Goal: Information Seeking & Learning: Learn about a topic

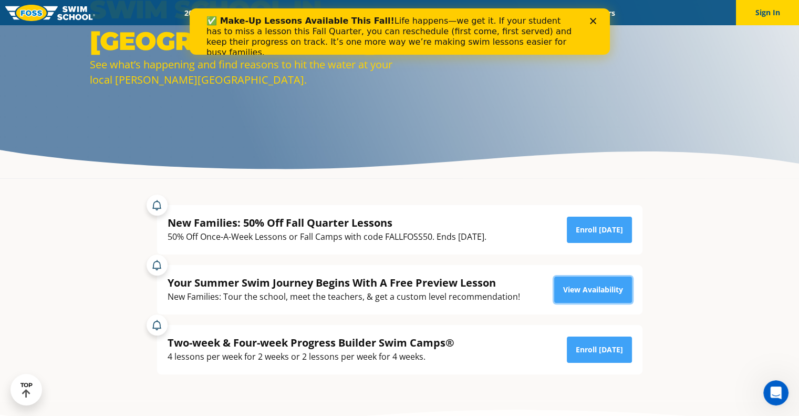
scroll to position [113, 0]
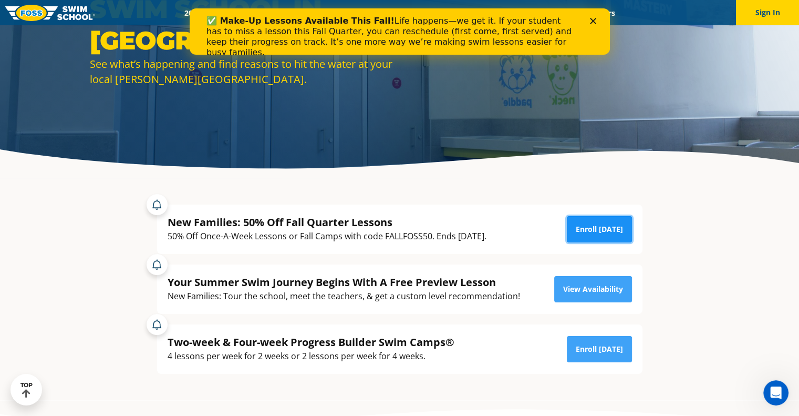
click at [586, 234] on link "Enroll Today" at bounding box center [599, 229] width 65 height 26
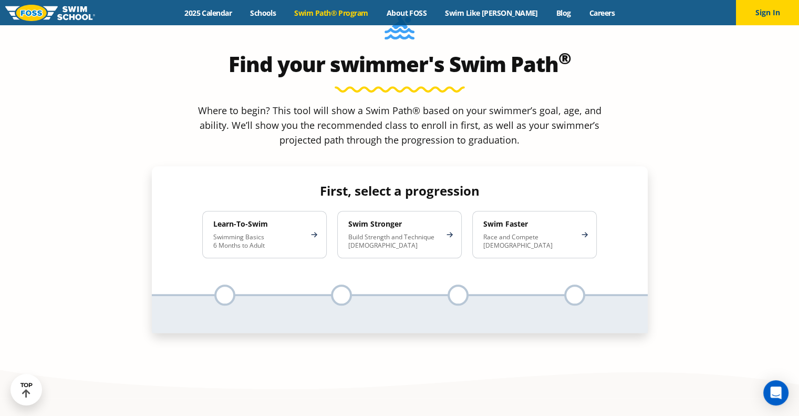
scroll to position [989, 0]
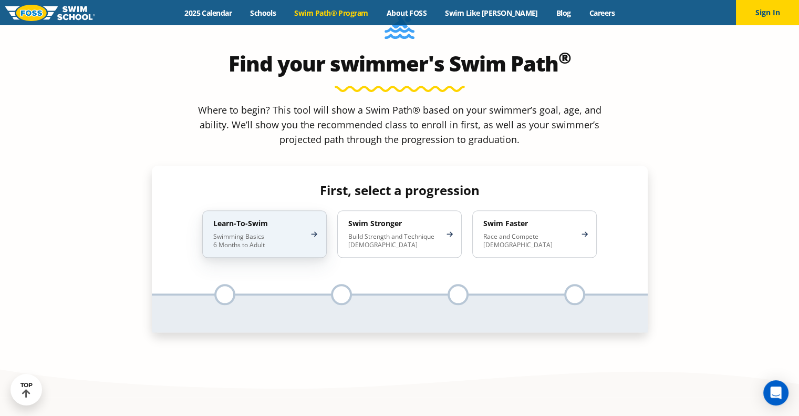
click at [294, 219] on h4 "Learn-To-Swim" at bounding box center [259, 223] width 92 height 9
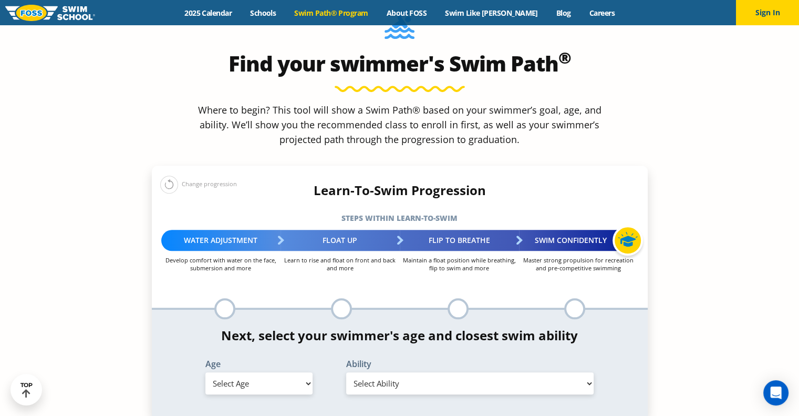
click at [262, 372] on select "Select Age 6 months - 1 year 1 year 2 years 3 years 4 years 5 years 6 years 7 y…" at bounding box center [258, 383] width 107 height 22
select select "2-years"
click at [205, 372] on select "Select Age 6 months - 1 year 1 year 2 years 3 years 4 years 5 years 6 years 7 y…" at bounding box center [258, 383] width 107 height 22
click at [439, 372] on select "Select Ability First in-water experience Comfortable with water poured over the…" at bounding box center [470, 383] width 248 height 22
select select "2-years-comfortable-with-water-poured-over-their-head-but-not-eyes-and-ears"
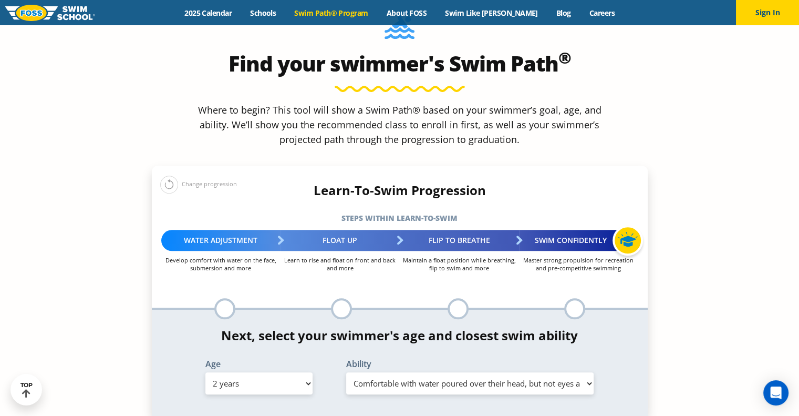
click at [346, 372] on select "Select Ability First in-water experience Comfortable with water poured over the…" at bounding box center [470, 383] width 248 height 22
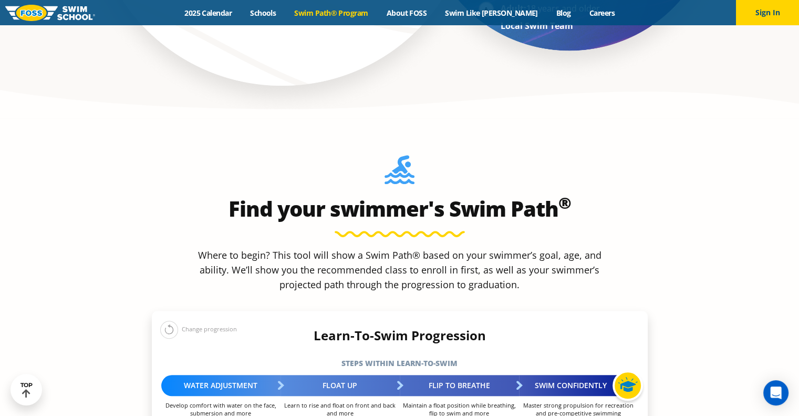
scroll to position [794, 0]
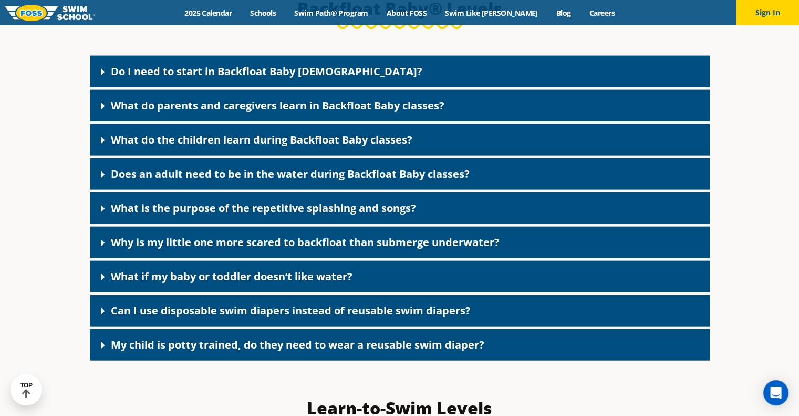
click at [102, 76] on icon at bounding box center [103, 72] width 4 height 6
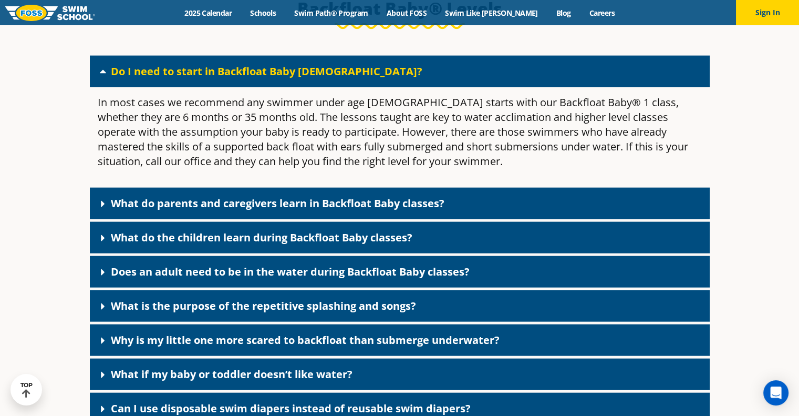
click at [244, 210] on link "What do parents and caregivers learn in Backfloat Baby classes?" at bounding box center [278, 203] width 334 height 14
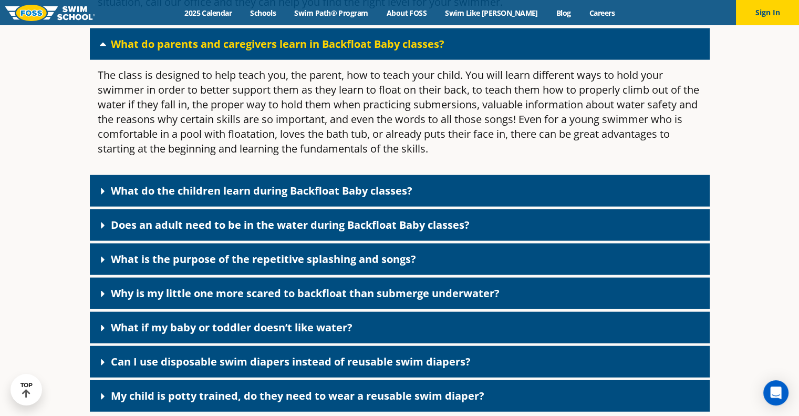
scroll to position [2480, 0]
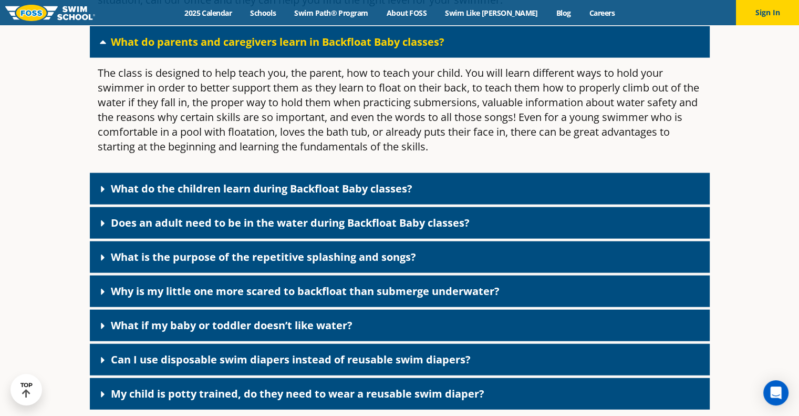
click at [183, 195] on link "What do the children learn during Backfloat Baby classes?" at bounding box center [262, 188] width 302 height 14
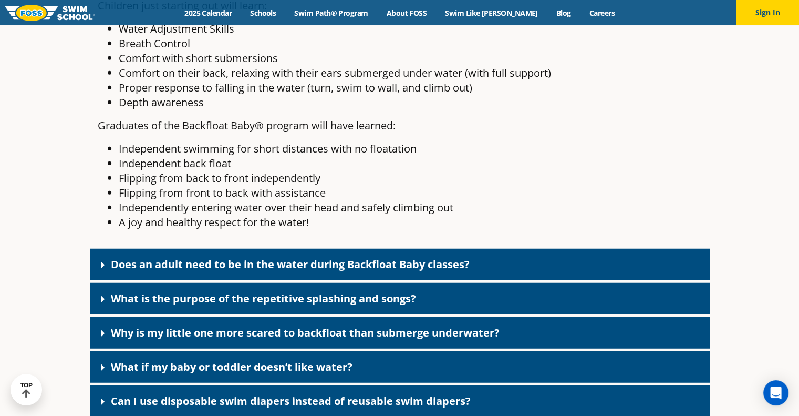
scroll to position [2750, 0]
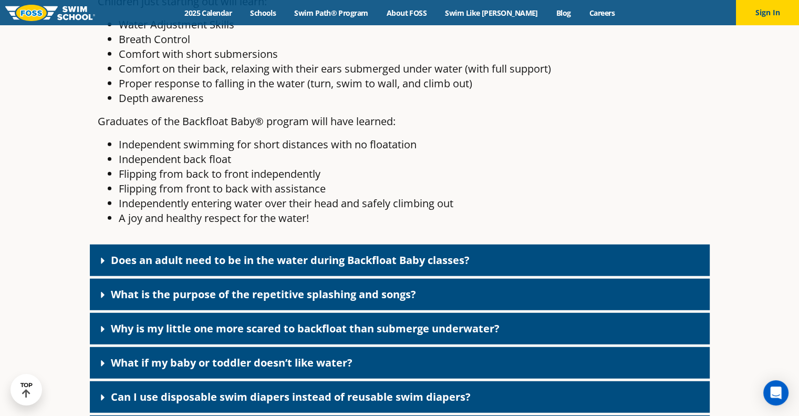
click at [117, 267] on link "Does an adult need to be in the water during Backfloat Baby classes?" at bounding box center [290, 260] width 359 height 14
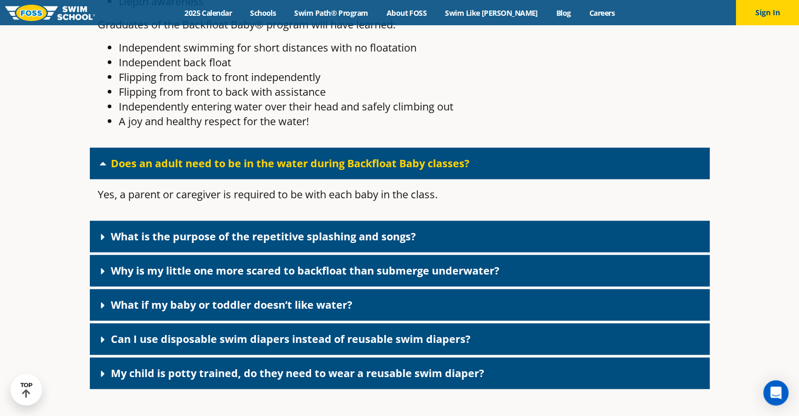
scroll to position [2851, 0]
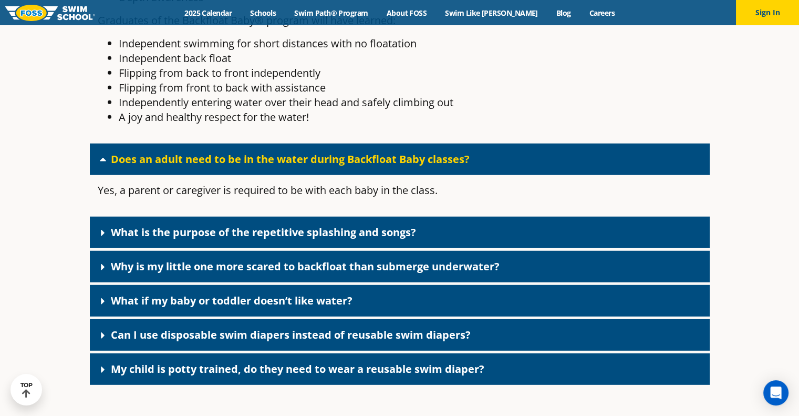
click at [208, 248] on div "What is the purpose of the repetitive splashing and songs?" at bounding box center [400, 232] width 620 height 32
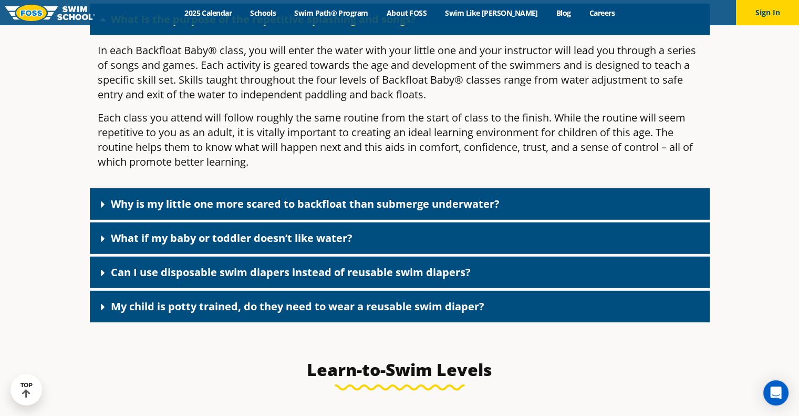
scroll to position [3072, 0]
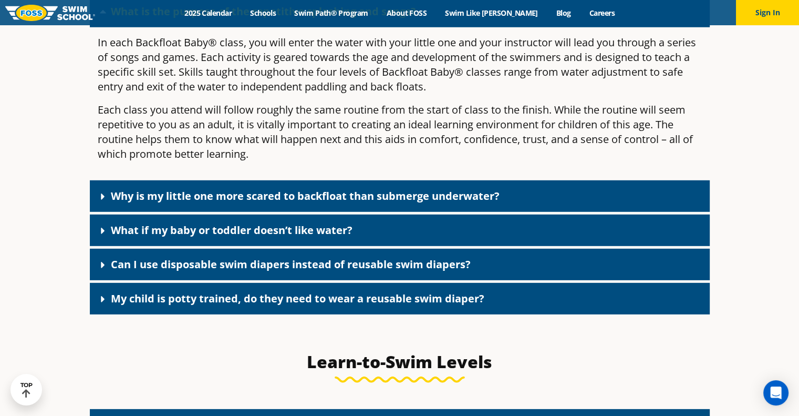
click at [135, 271] on link "Can I use disposable swim diapers instead of reusable swim diapers?" at bounding box center [291, 264] width 360 height 14
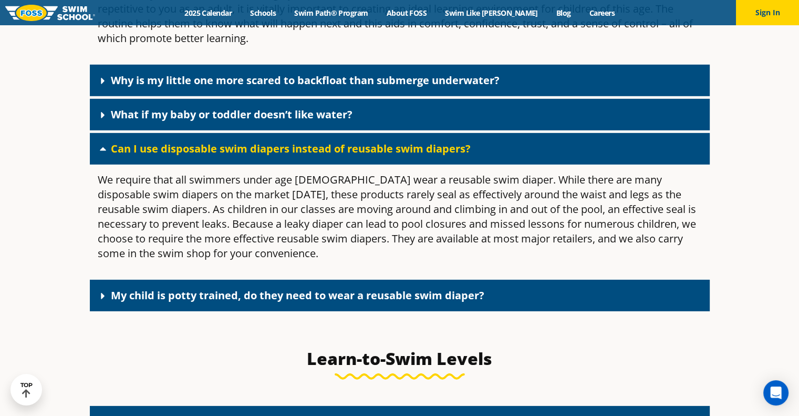
scroll to position [3186, 0]
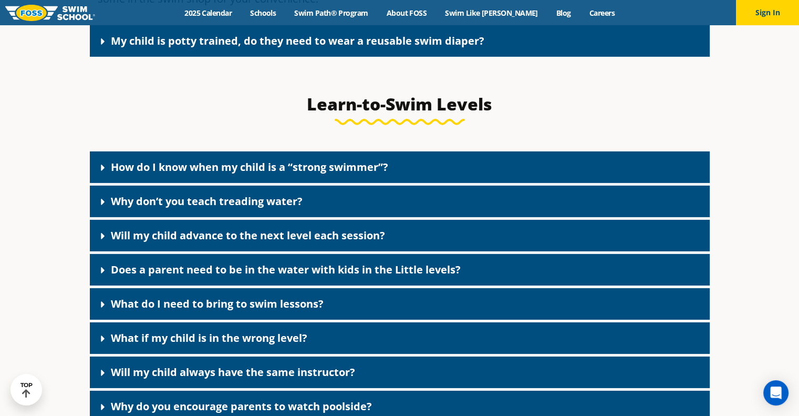
scroll to position [3444, 0]
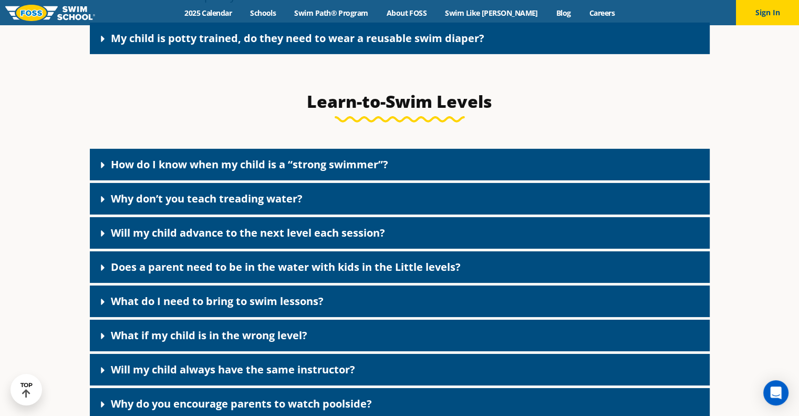
click at [130, 240] on link "Will my child advance to the next level each session?" at bounding box center [248, 232] width 274 height 14
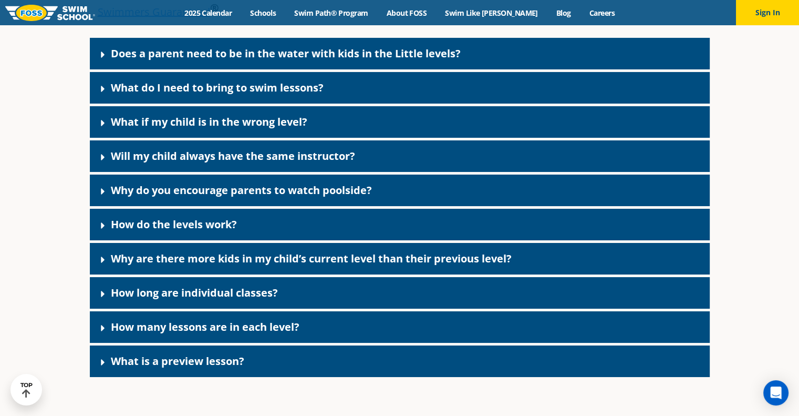
scroll to position [3745, 0]
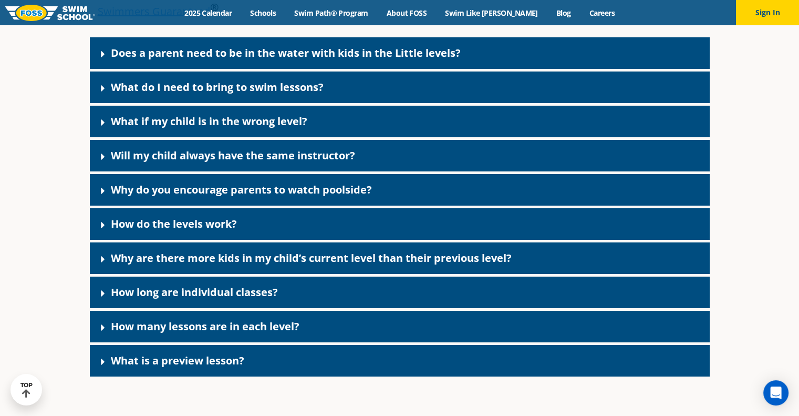
click at [119, 231] on link "How do the levels work?" at bounding box center [174, 223] width 126 height 14
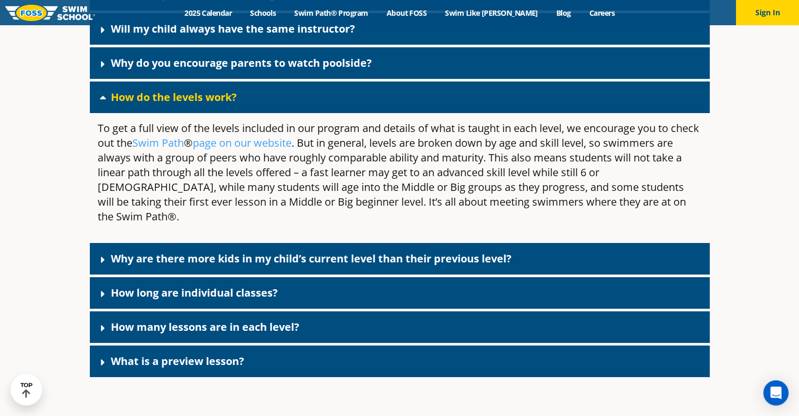
scroll to position [3872, 0]
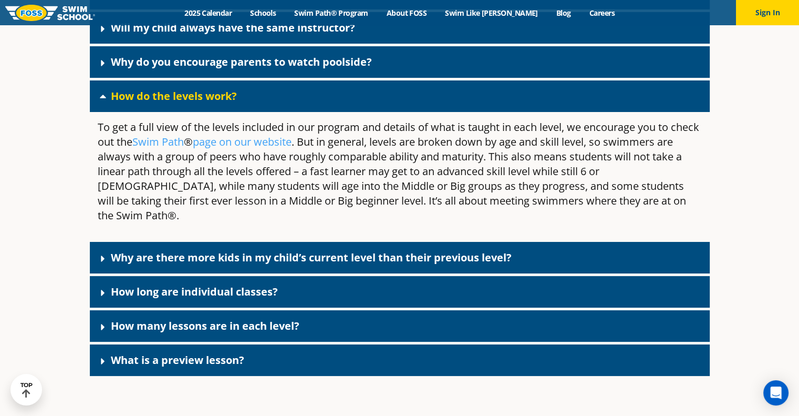
click at [148, 294] on link "How long are individual classes?" at bounding box center [194, 291] width 167 height 14
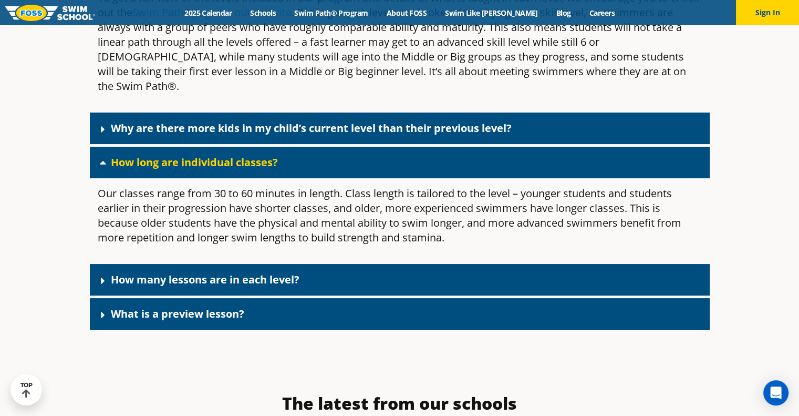
scroll to position [4002, 0]
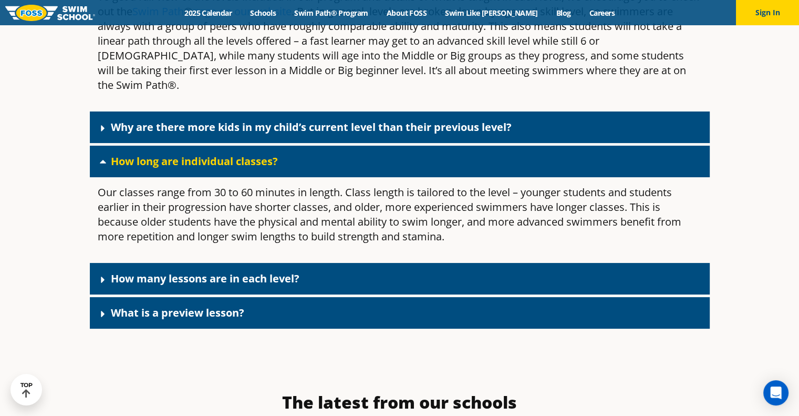
click at [109, 276] on span at bounding box center [105, 279] width 11 height 12
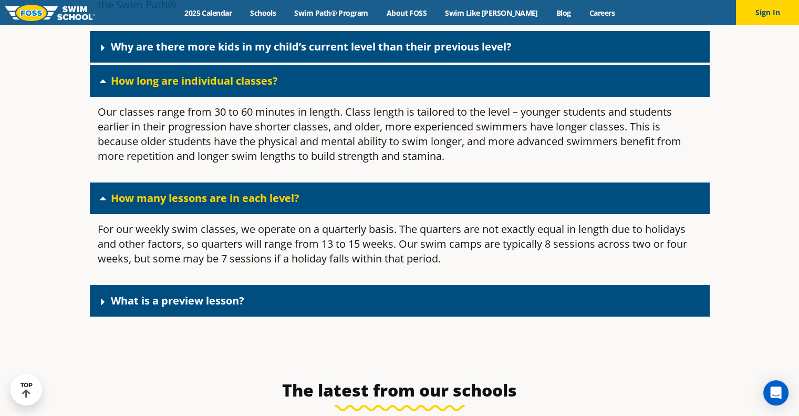
scroll to position [4087, 0]
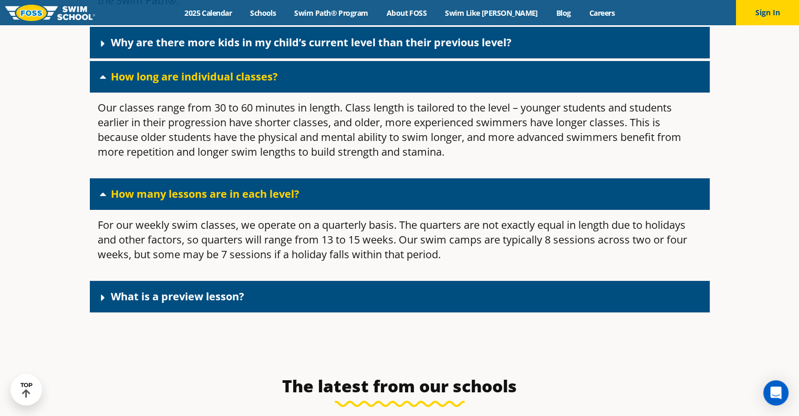
click at [125, 297] on link "What is a preview lesson?" at bounding box center [177, 296] width 133 height 14
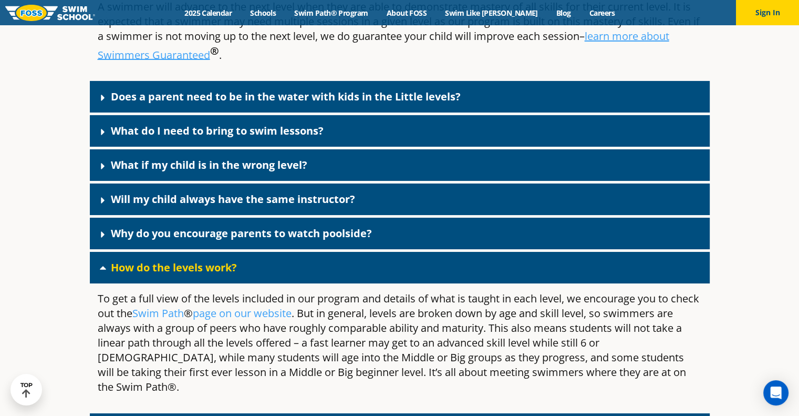
scroll to position [3688, 0]
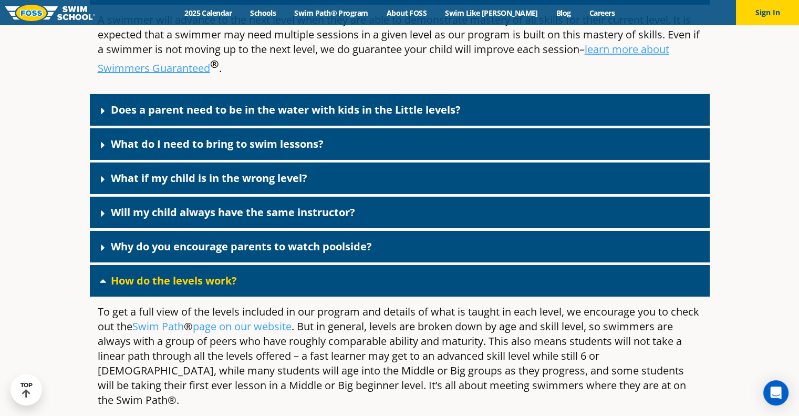
click at [380, 179] on div "What if my child is in the wrong level?" at bounding box center [400, 178] width 620 height 32
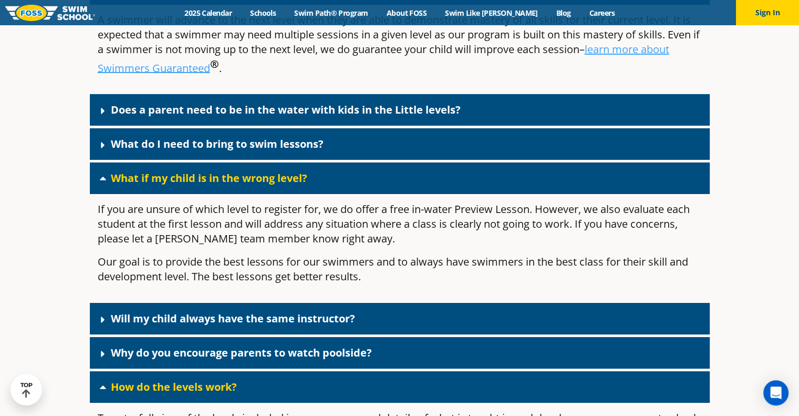
click at [397, 160] on div "What do I need to bring to swim lessons?" at bounding box center [400, 144] width 620 height 32
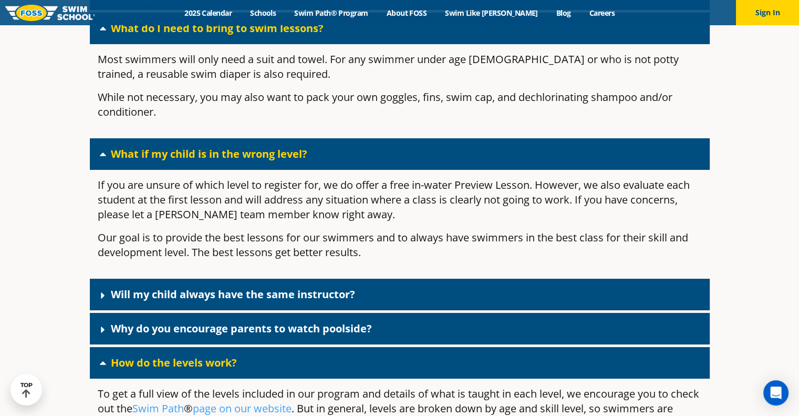
scroll to position [3807, 0]
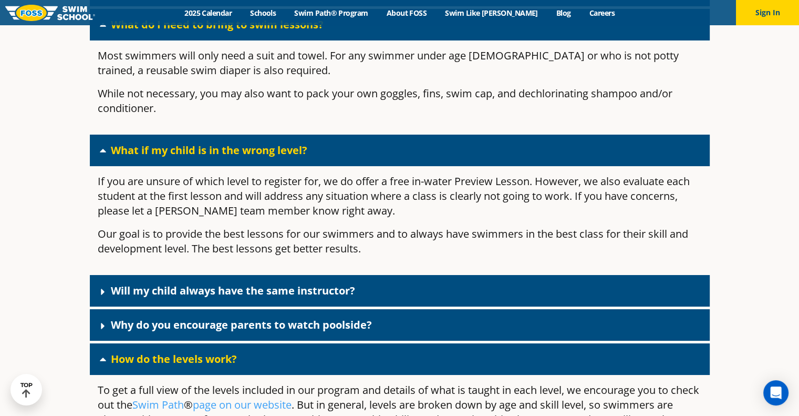
click at [531, 338] on div "Why do you encourage parents to watch poolside?" at bounding box center [400, 325] width 620 height 32
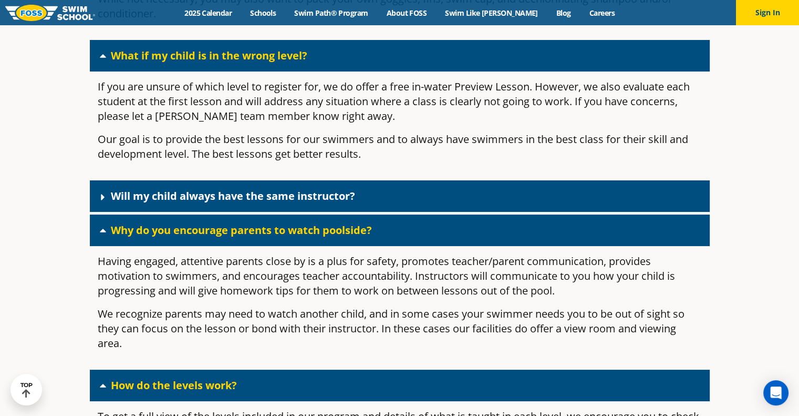
scroll to position [3898, 0]
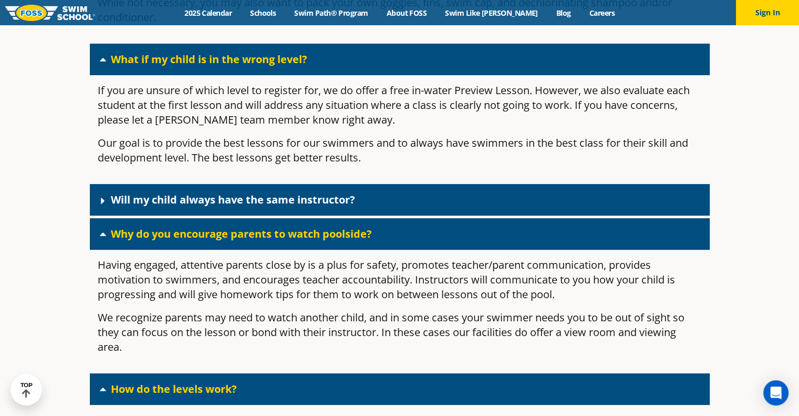
click at [611, 208] on div "Will my child always have the same instructor?" at bounding box center [400, 200] width 620 height 32
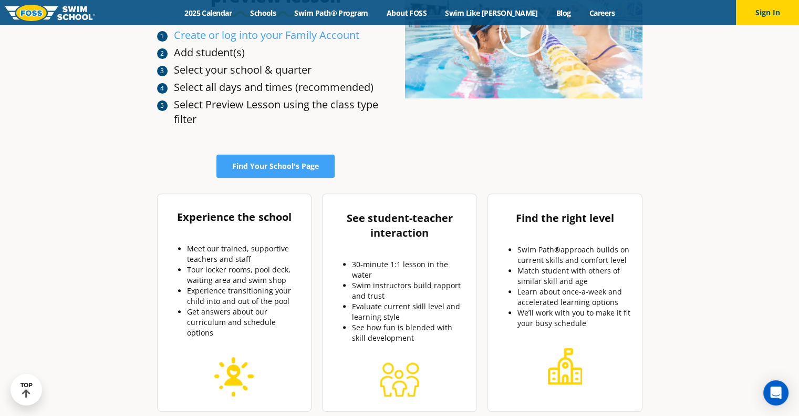
scroll to position [338, 0]
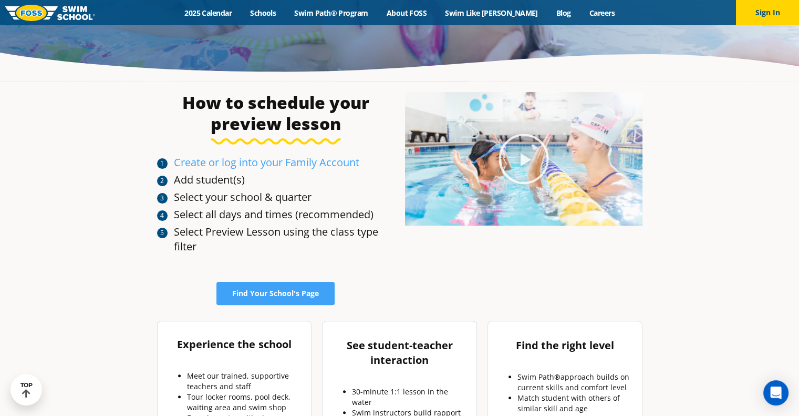
scroll to position [207, 0]
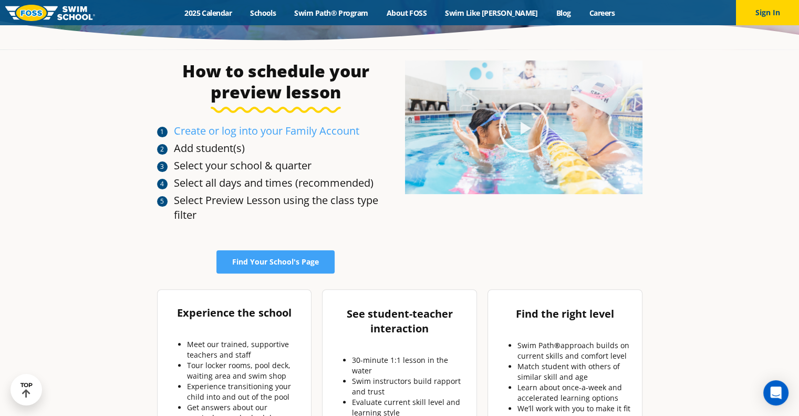
scroll to position [240, 0]
